Goal: Information Seeking & Learning: Learn about a topic

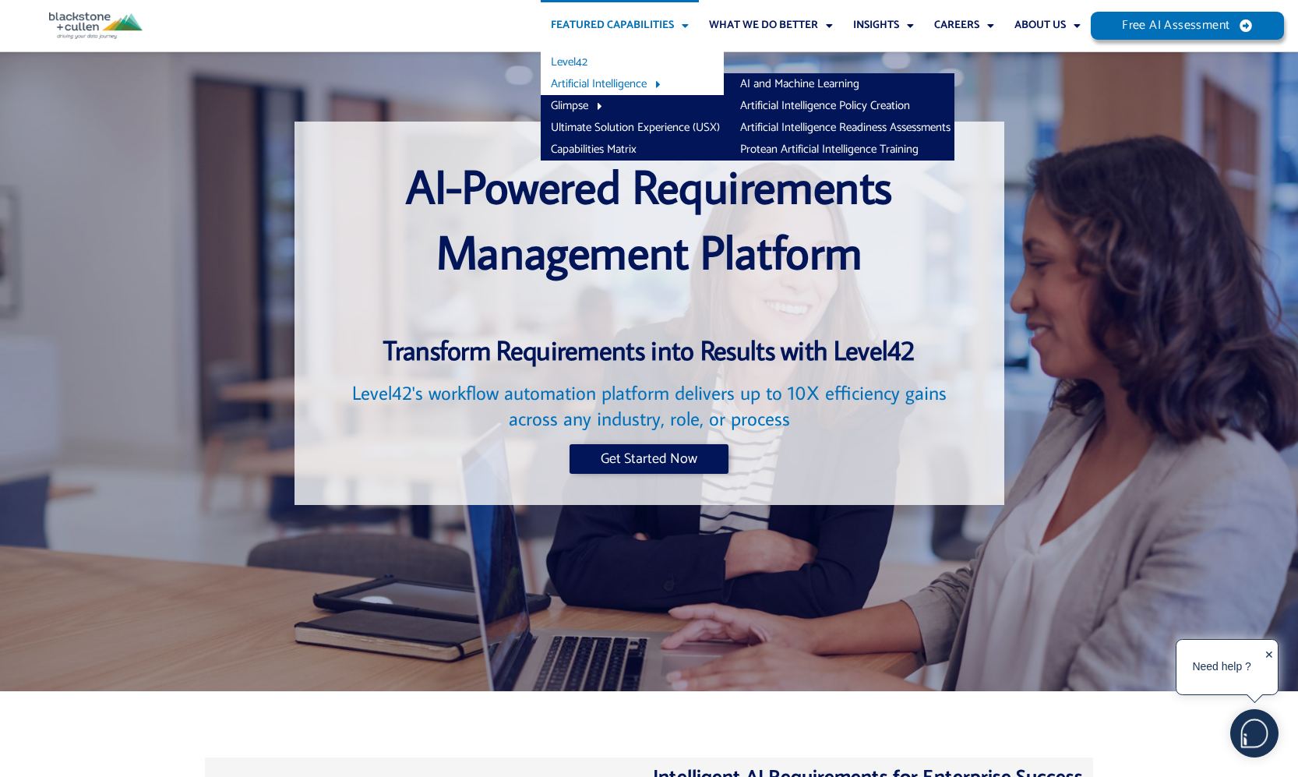
click at [629, 76] on link "Artificial Intelligence" at bounding box center [632, 84] width 183 height 22
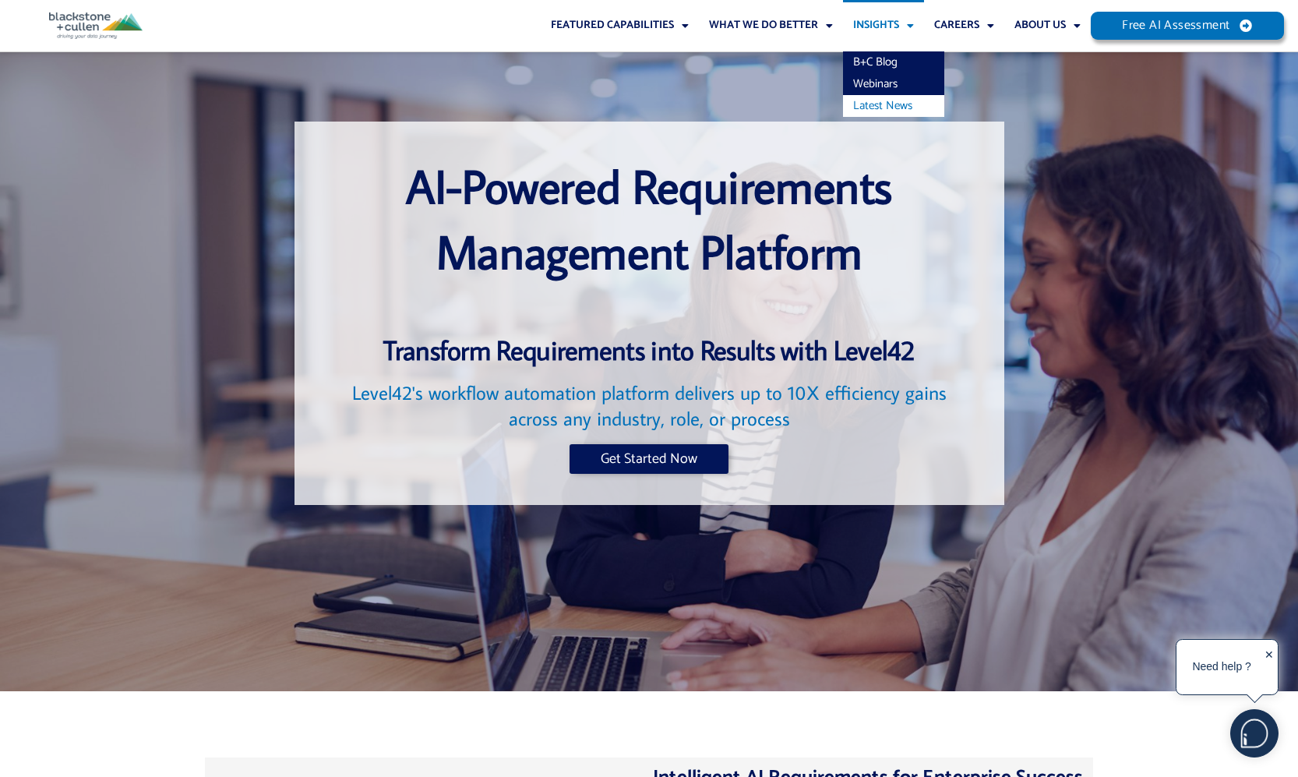
click at [891, 103] on link "Latest News" at bounding box center [893, 106] width 101 height 22
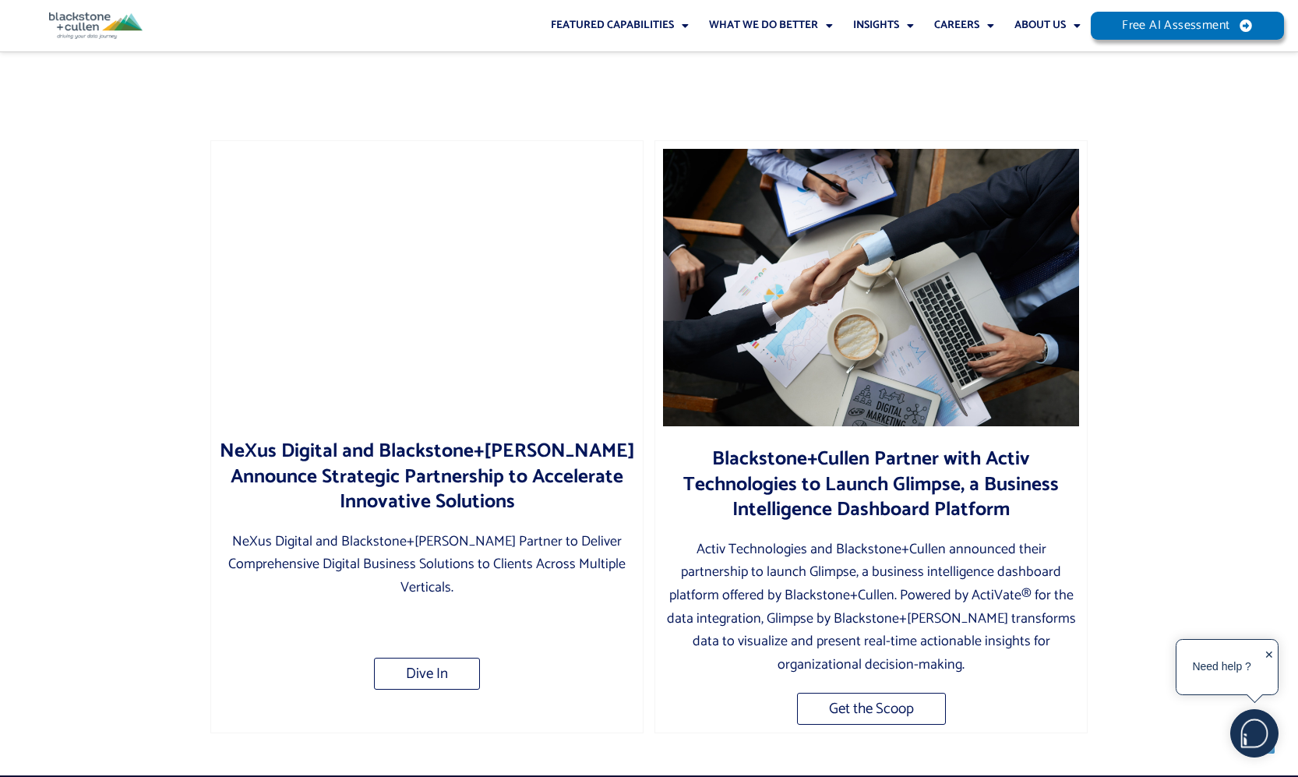
scroll to position [798, 0]
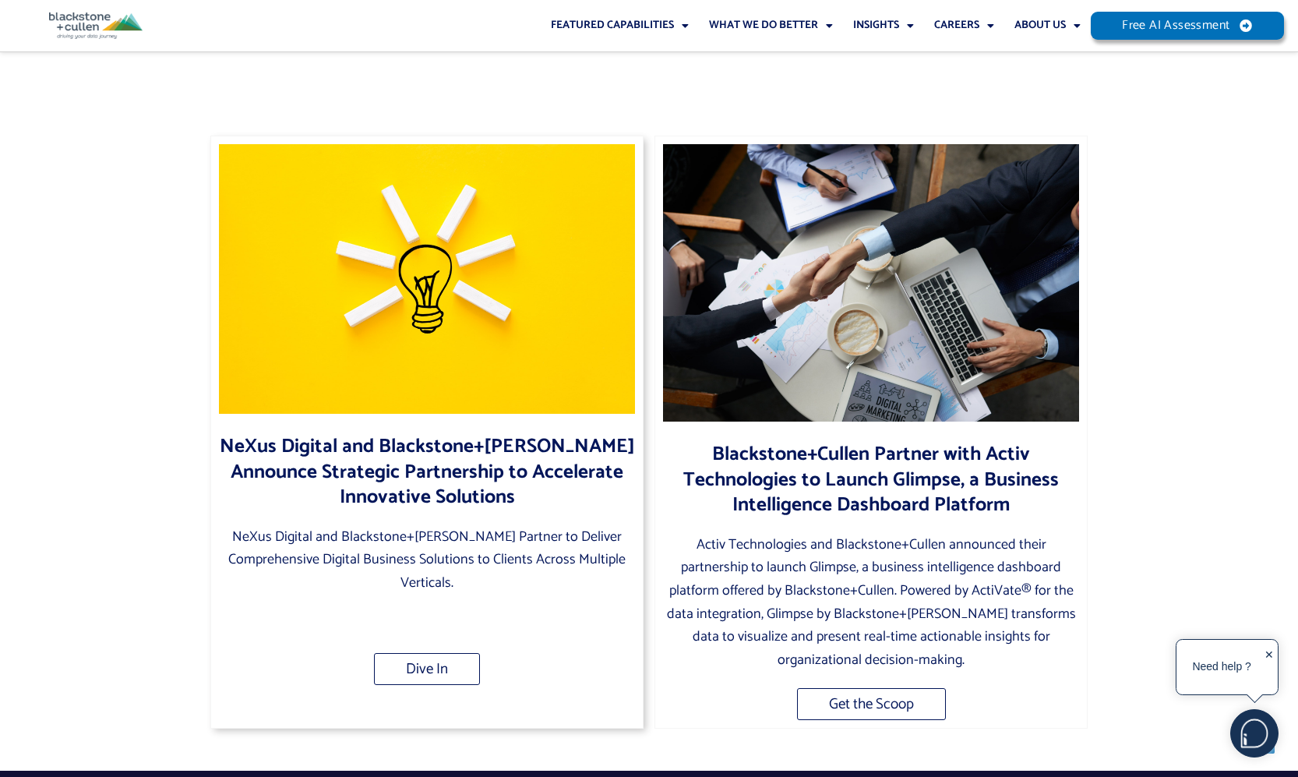
click at [424, 440] on link "NeXus Digital and Blackstone+Cullen Announce Strategic Partnership to Accelerat…" at bounding box center [427, 471] width 415 height 83
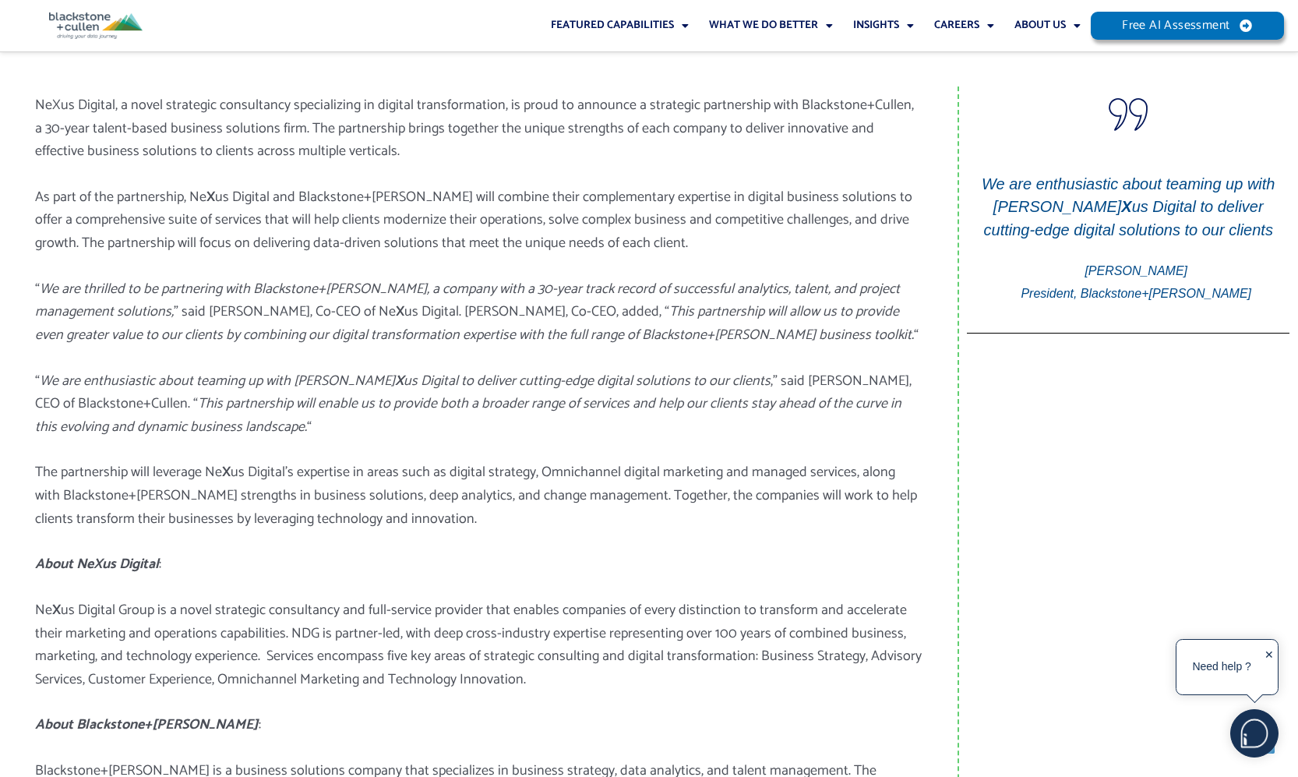
scroll to position [316, 0]
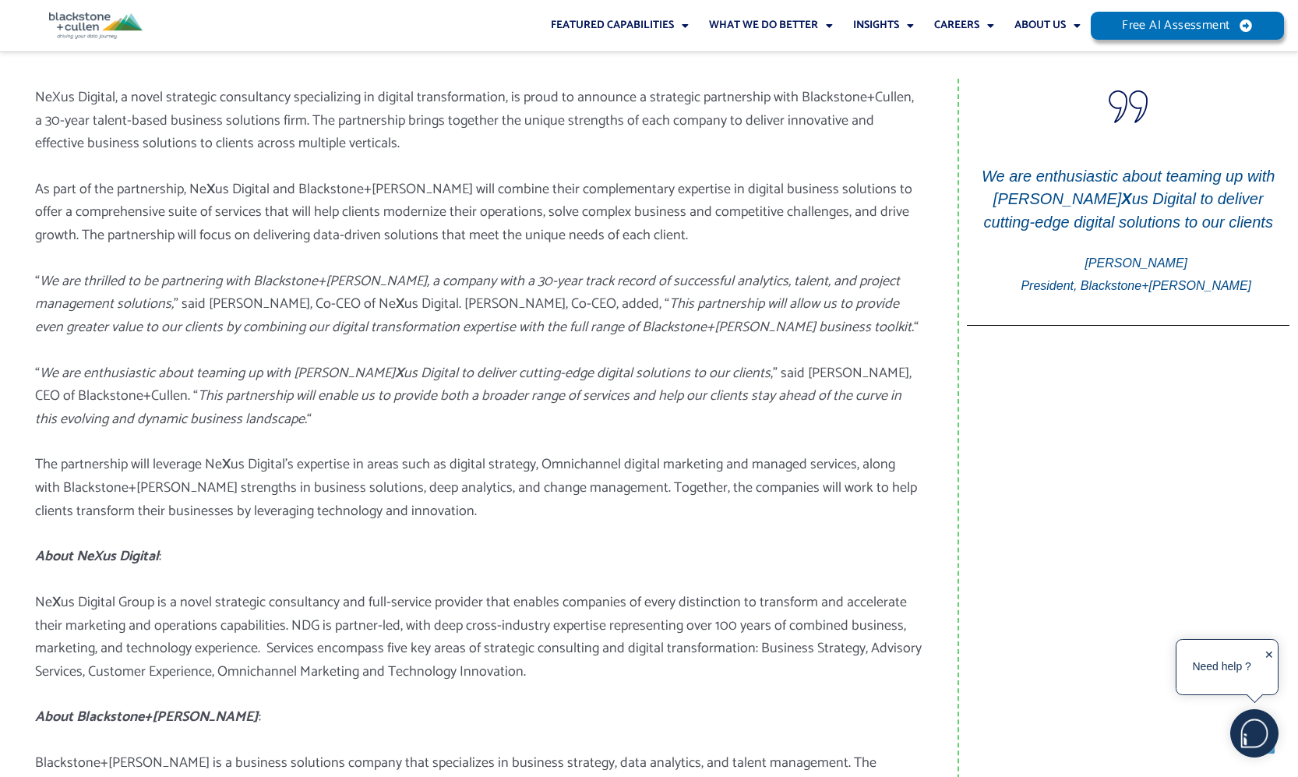
click at [76, 22] on img at bounding box center [95, 25] width 93 height 26
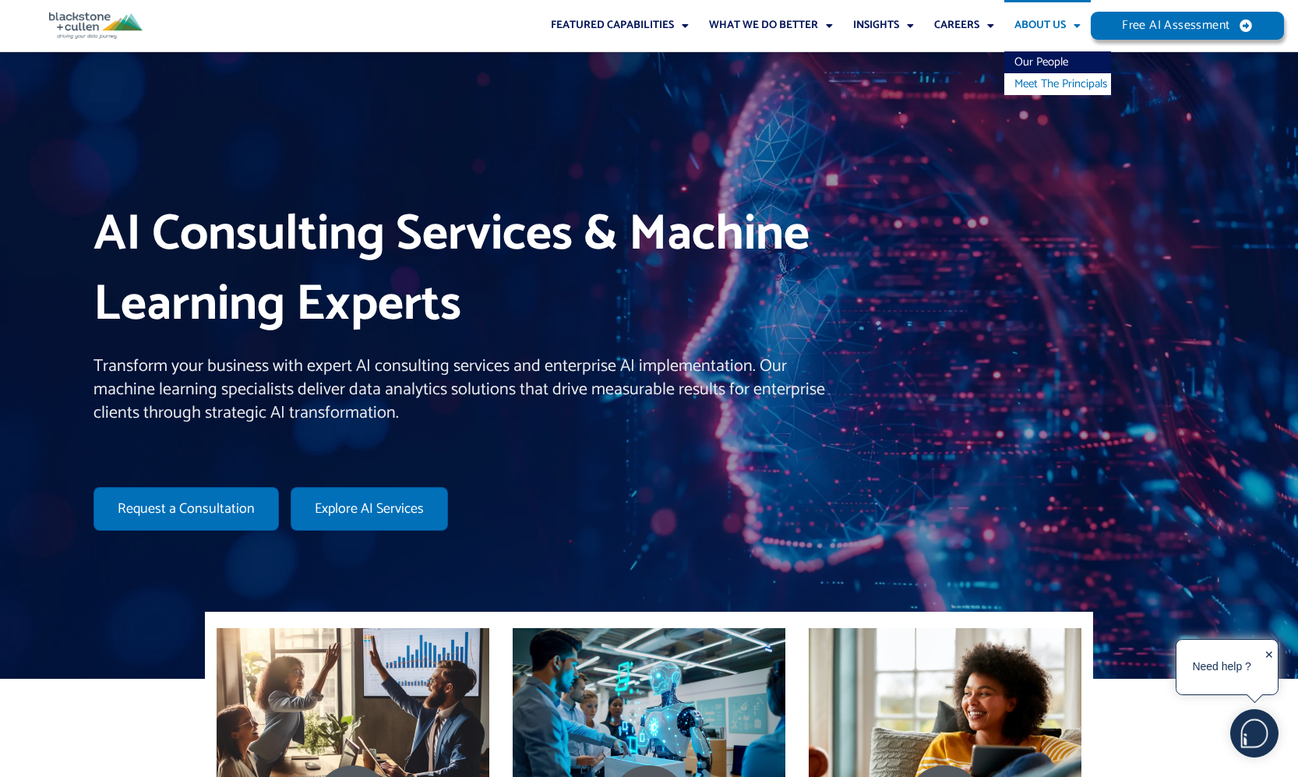
click at [1024, 86] on link "Meet The Principals" at bounding box center [1057, 84] width 107 height 22
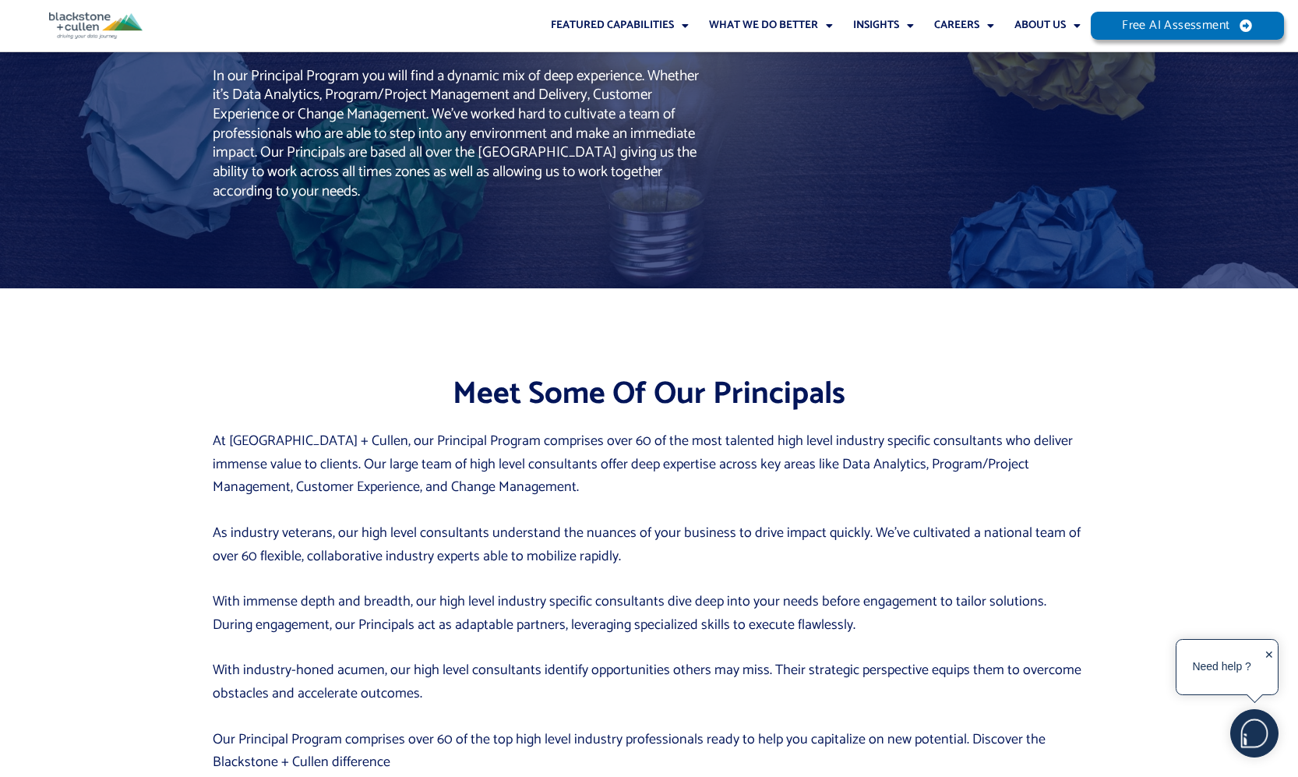
scroll to position [149, 0]
